Goal: Task Accomplishment & Management: Complete application form

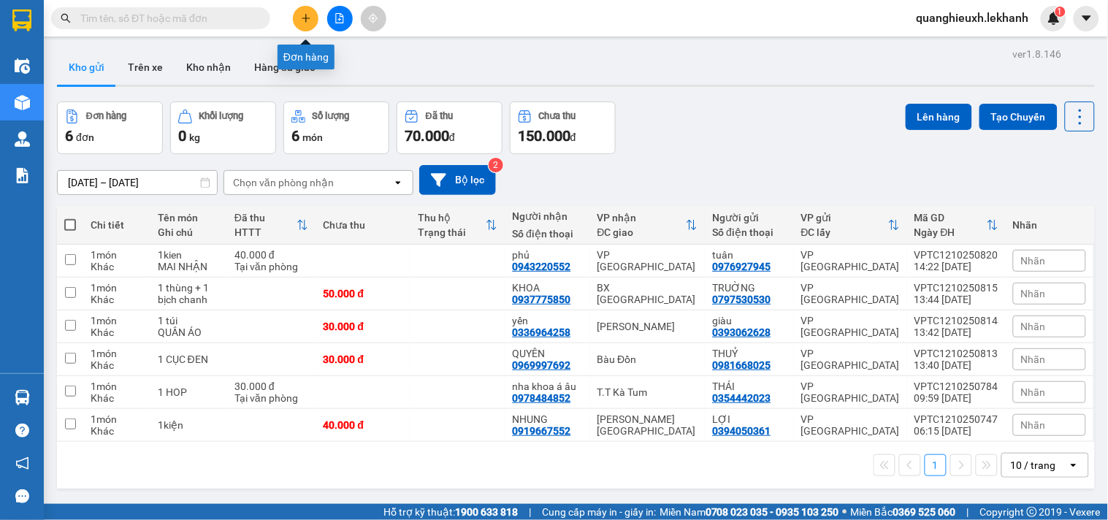
click at [307, 20] on icon "plus" at bounding box center [306, 18] width 10 height 10
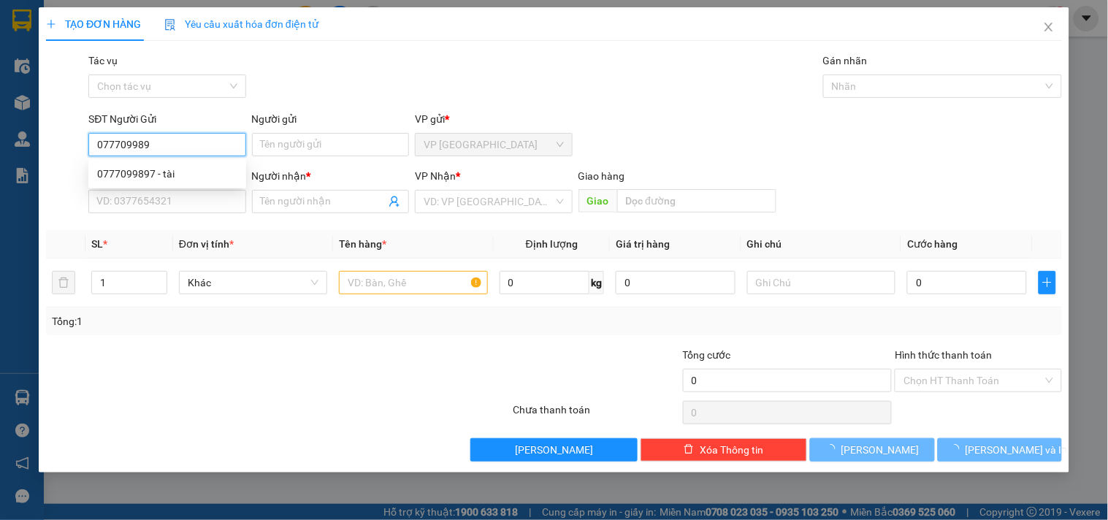
type input "0777099897"
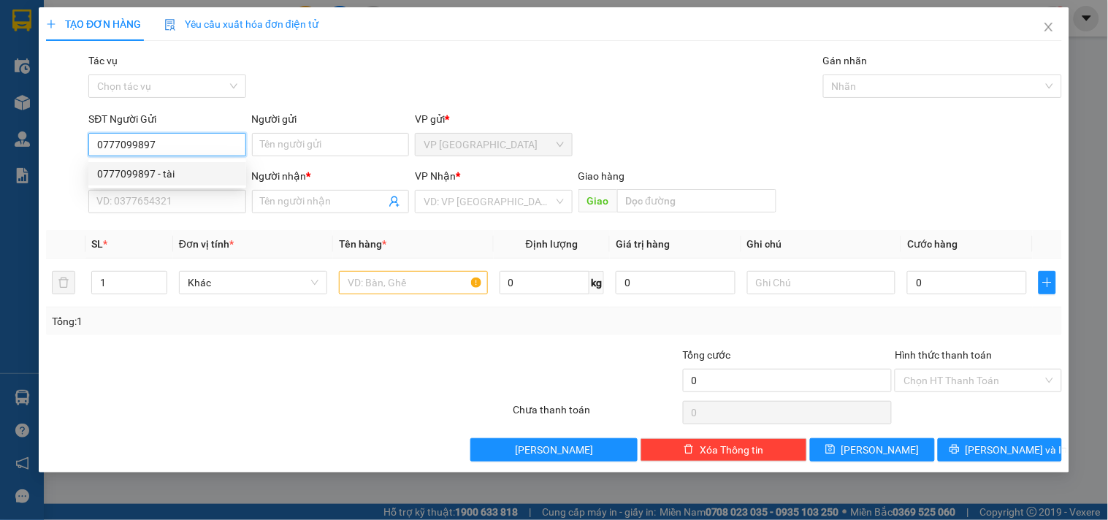
click at [208, 172] on div "0777099897 - tài" at bounding box center [167, 174] width 140 height 16
type input "tài"
type input "0978484852"
type input "nha khoa á âu"
type input "30.000"
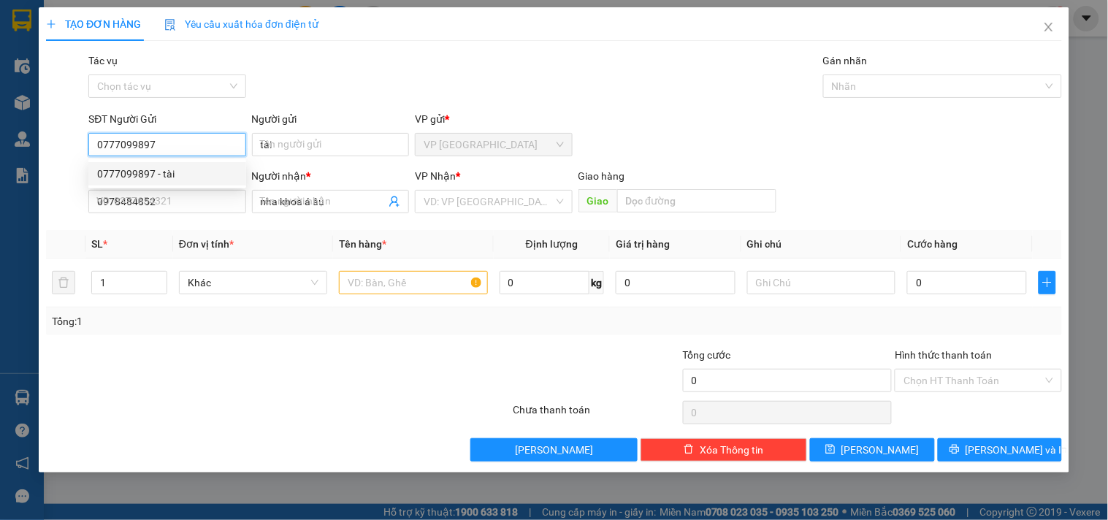
type input "30.000"
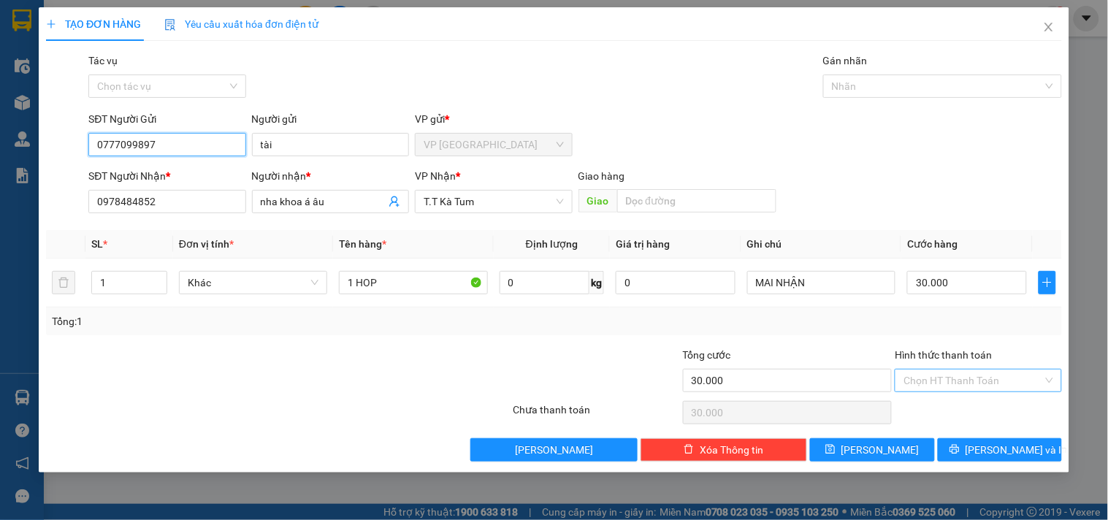
type input "0777099897"
click at [974, 382] on input "Hình thức thanh toán" at bounding box center [972, 380] width 139 height 22
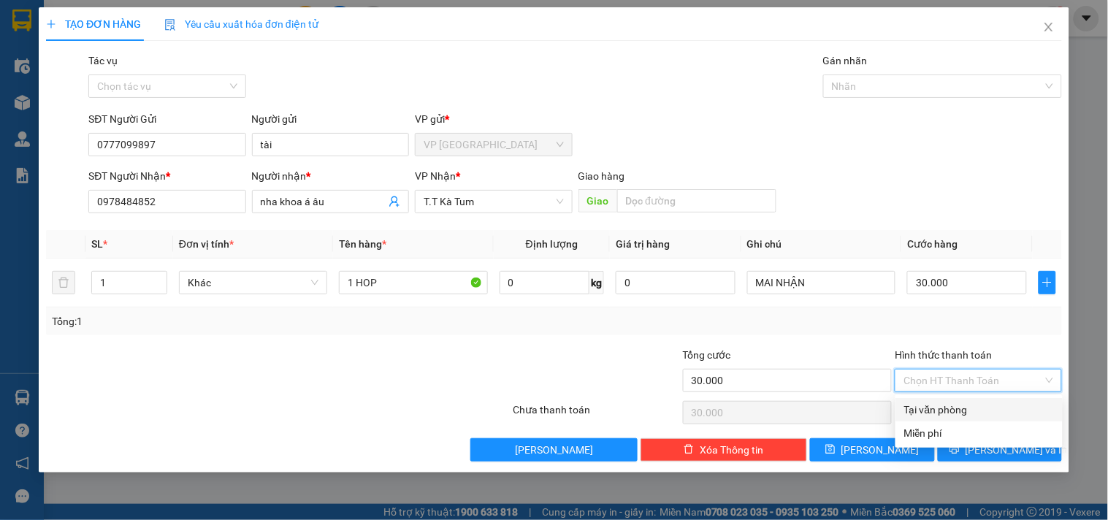
click at [932, 413] on div "Tại văn phòng" at bounding box center [979, 410] width 150 height 16
type input "0"
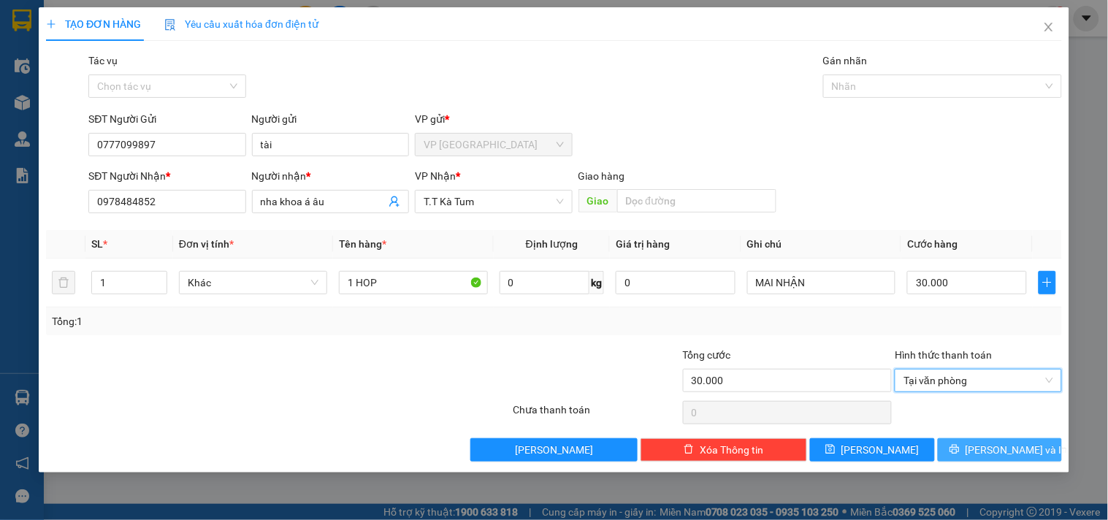
click at [994, 448] on span "[PERSON_NAME] và In" at bounding box center [1016, 450] width 102 height 16
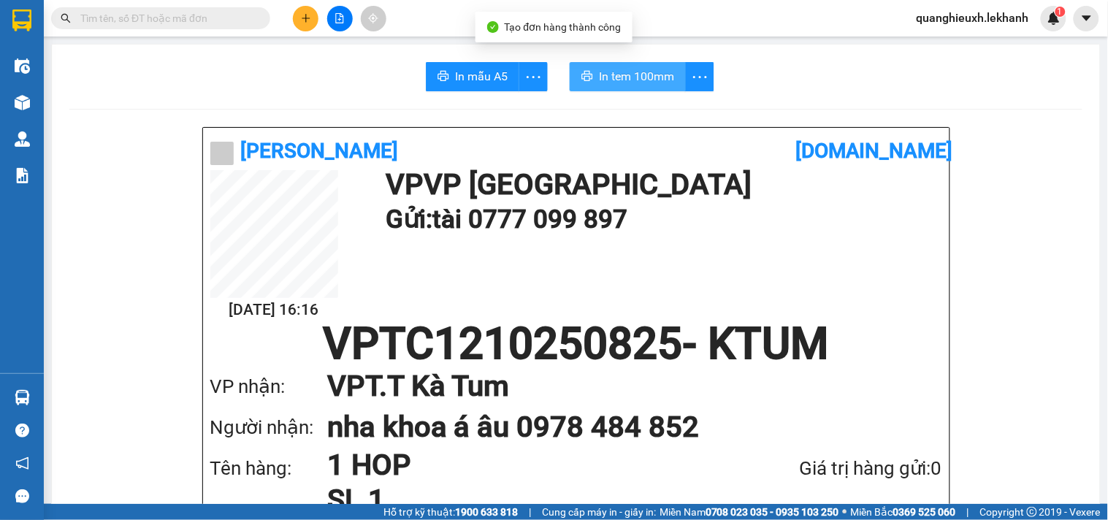
click at [644, 79] on span "In tem 100mm" at bounding box center [636, 76] width 75 height 18
